Goal: Find specific page/section: Find specific page/section

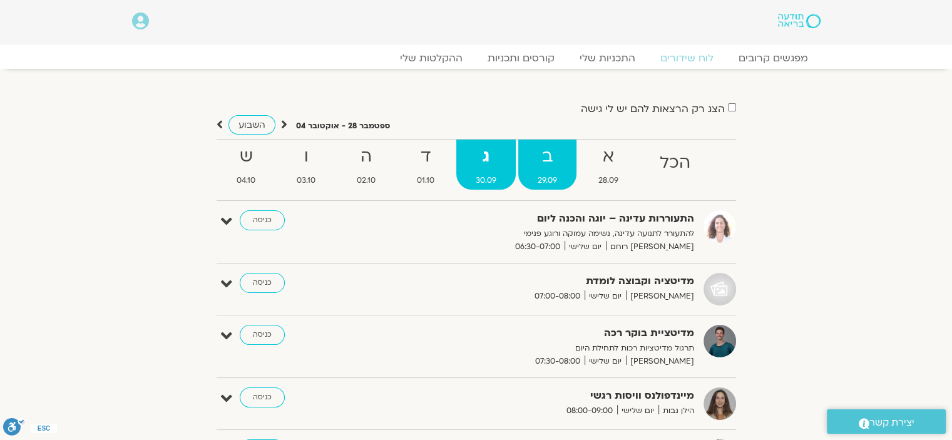
click at [546, 151] on strong "ב" at bounding box center [547, 157] width 58 height 28
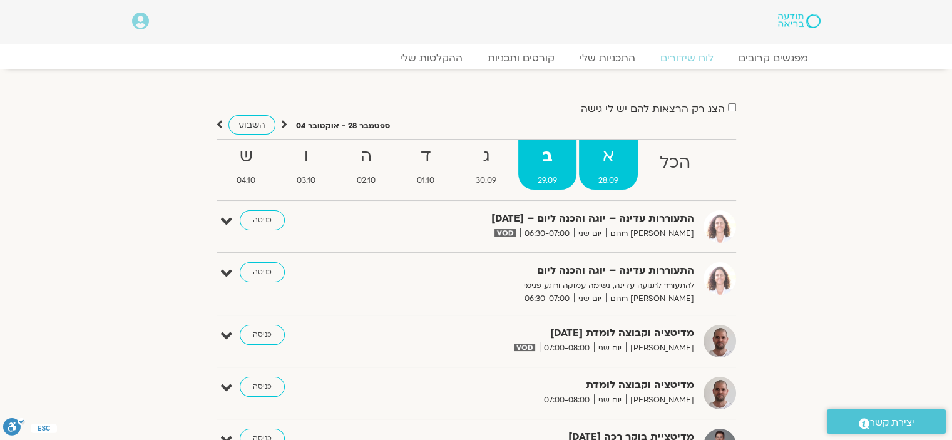
click at [602, 158] on strong "א" at bounding box center [608, 157] width 59 height 28
click at [549, 164] on strong "ב" at bounding box center [547, 157] width 58 height 28
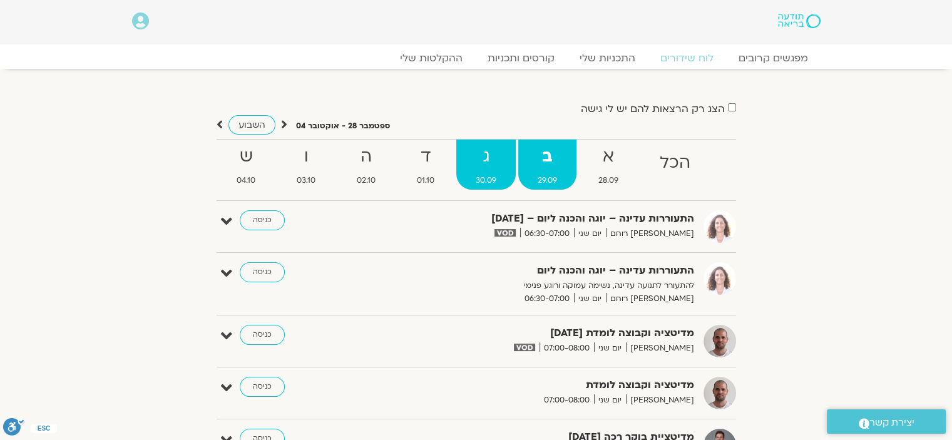
click at [482, 154] on strong "ג" at bounding box center [485, 157] width 59 height 28
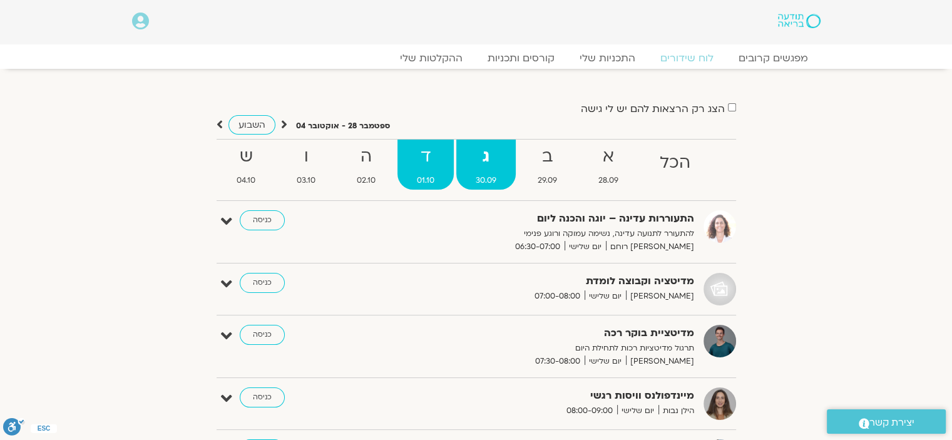
click at [435, 154] on strong "ד" at bounding box center [426, 157] width 56 height 28
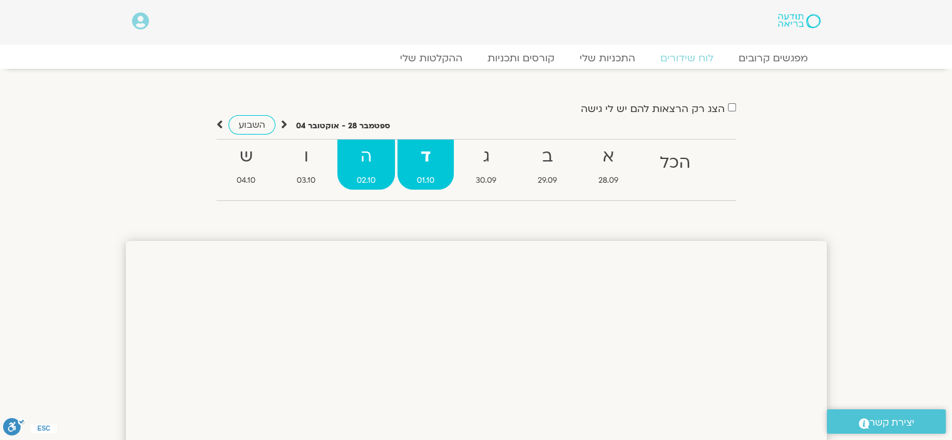
click at [368, 152] on strong "ה" at bounding box center [366, 157] width 58 height 28
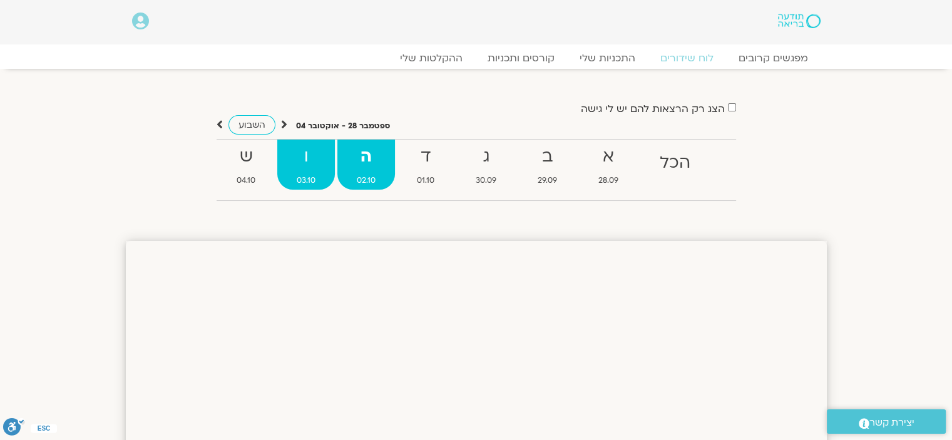
click at [300, 158] on strong "ו" at bounding box center [306, 157] width 58 height 28
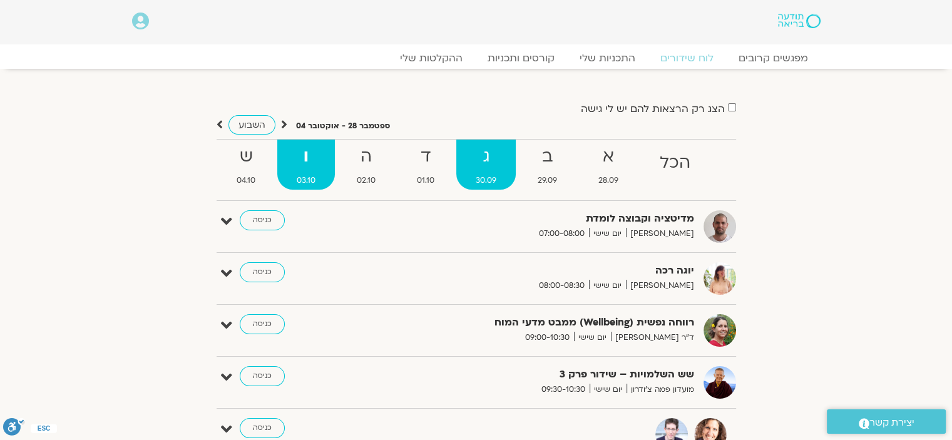
click at [473, 158] on strong "ג" at bounding box center [485, 157] width 59 height 28
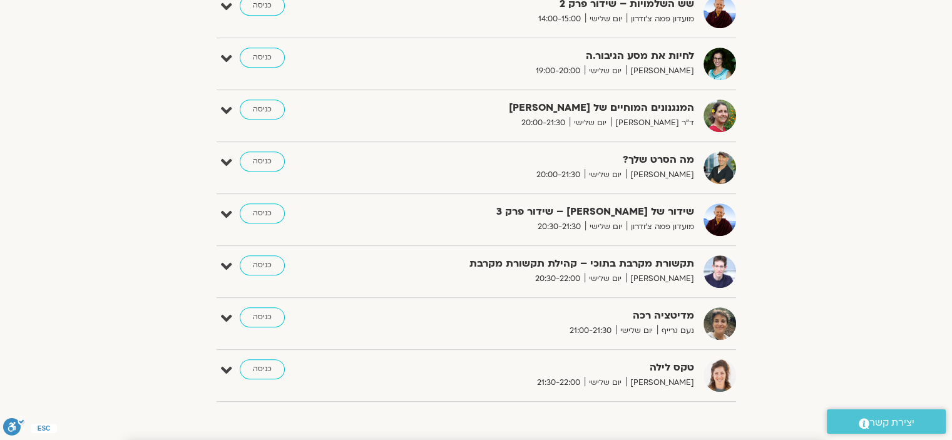
scroll to position [689, 0]
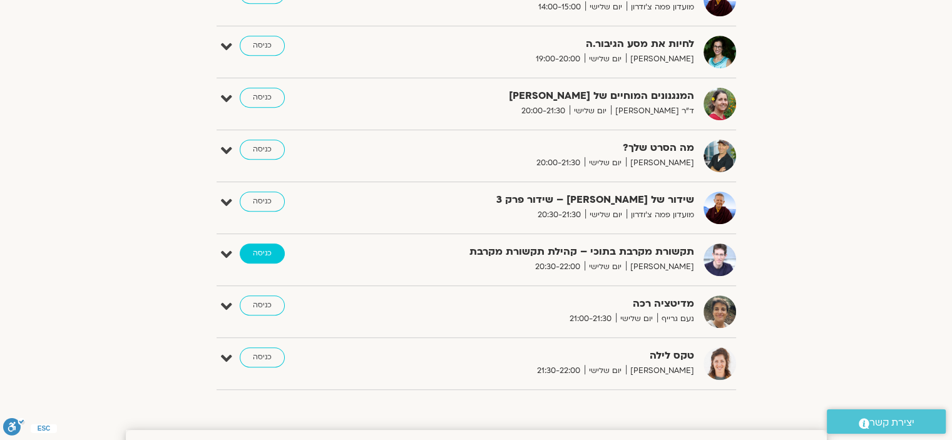
click at [274, 255] on link "כניסה" at bounding box center [262, 254] width 45 height 20
